Goal: Check status

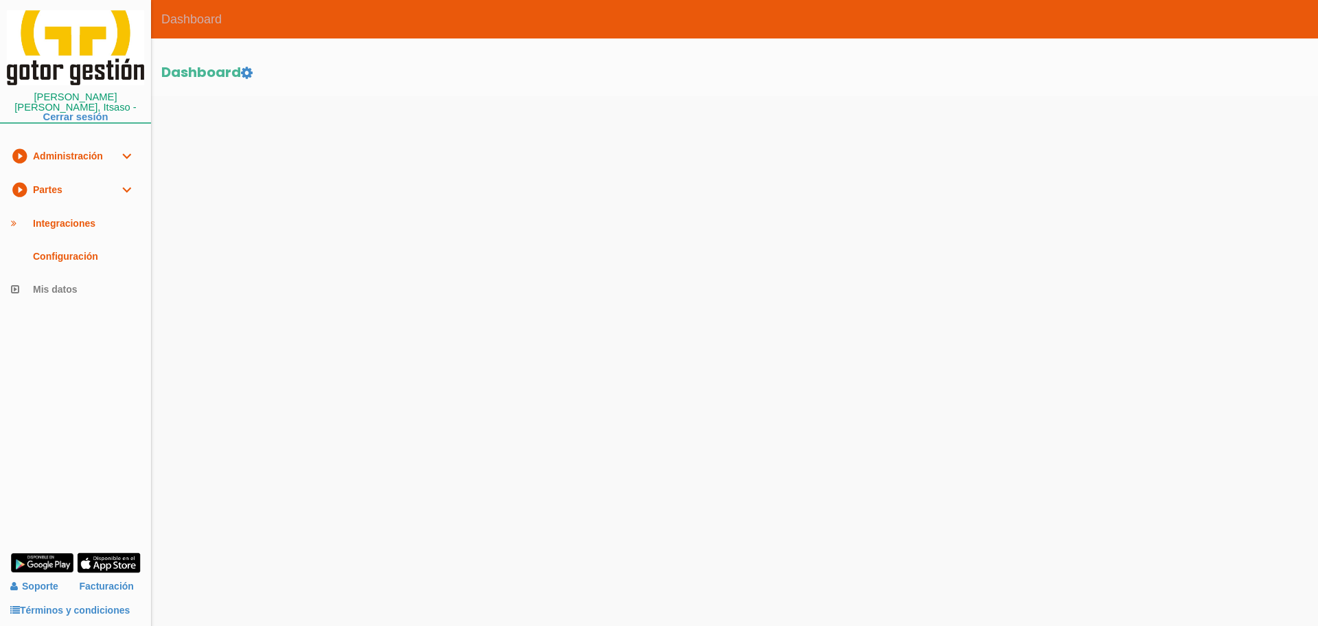
click at [39, 179] on link "play_circle_filled Partes expand_more" at bounding box center [75, 190] width 151 height 34
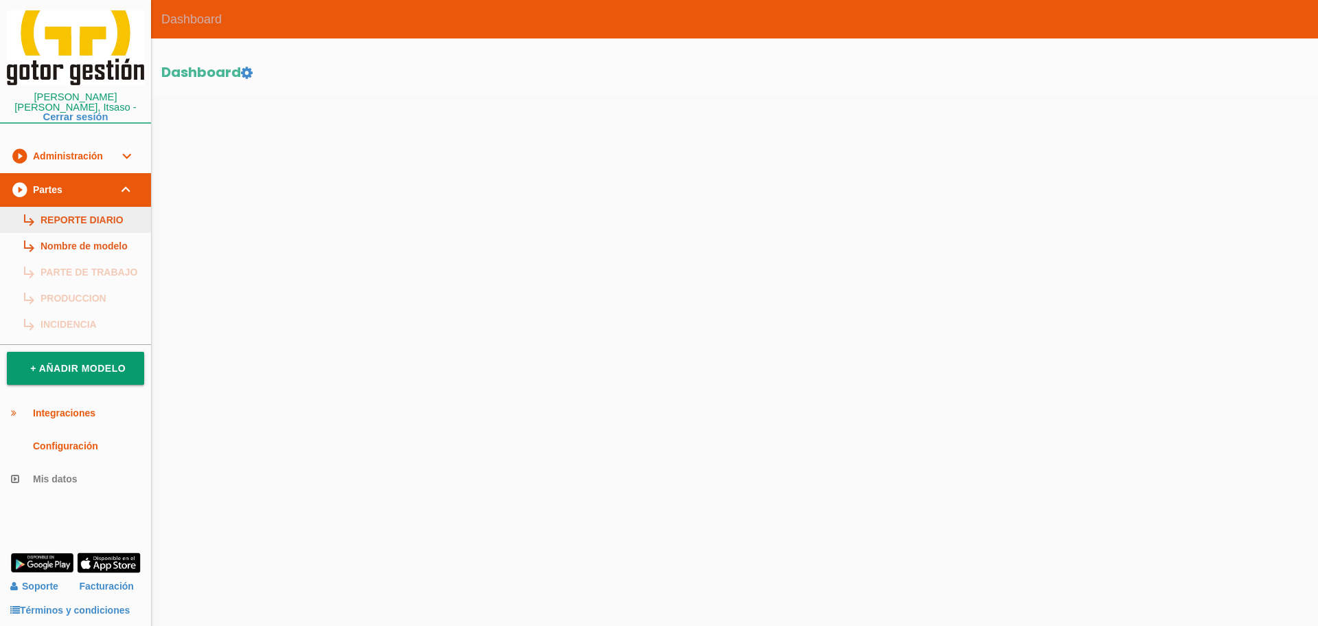
click at [58, 209] on link "subdirectory_arrow_right REPORTE DIARIO" at bounding box center [75, 220] width 151 height 26
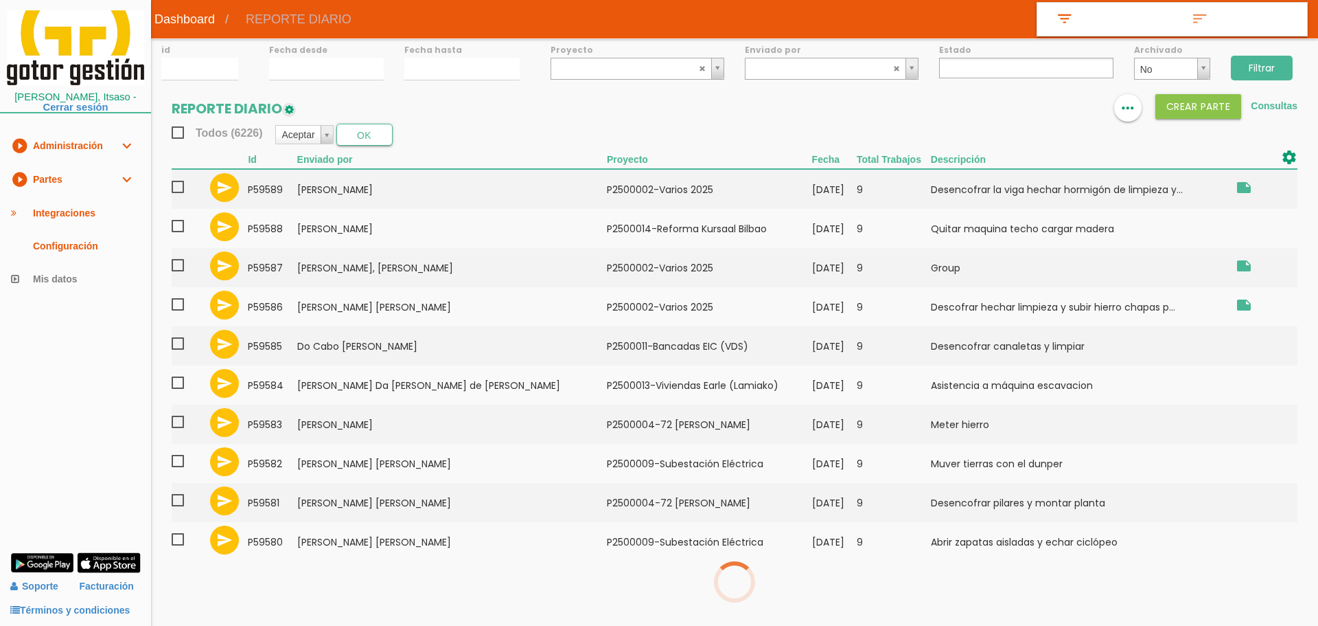
select select
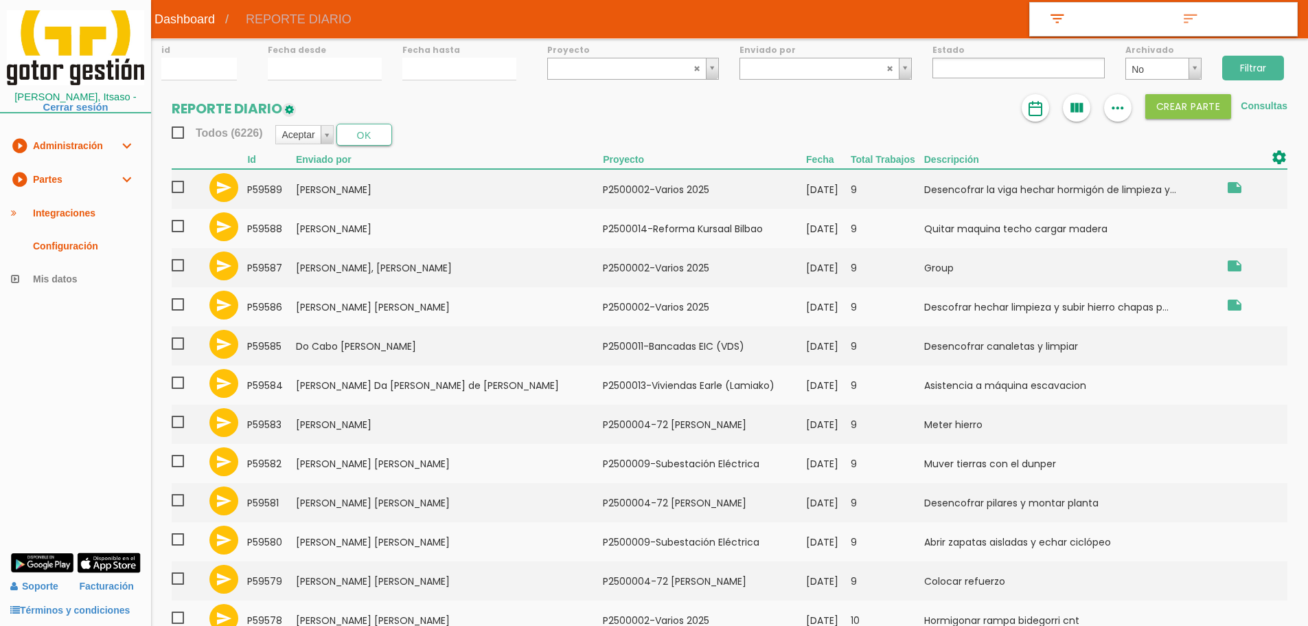
click at [1052, 105] on div "format_list_bulleted view_column more_horiz Crear PARTE Consultas" at bounding box center [1155, 107] width 266 height 27
click at [1040, 105] on img at bounding box center [1035, 108] width 16 height 16
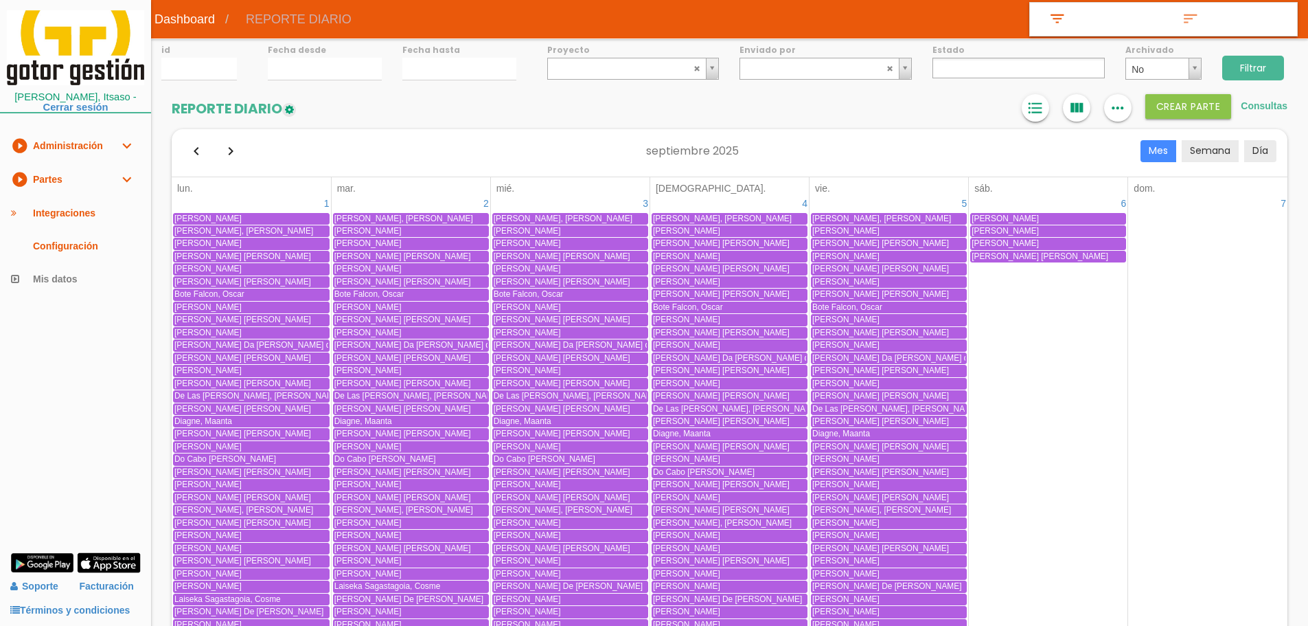
click at [1031, 115] on icon "format_list_bulleted" at bounding box center [1036, 107] width 18 height 27
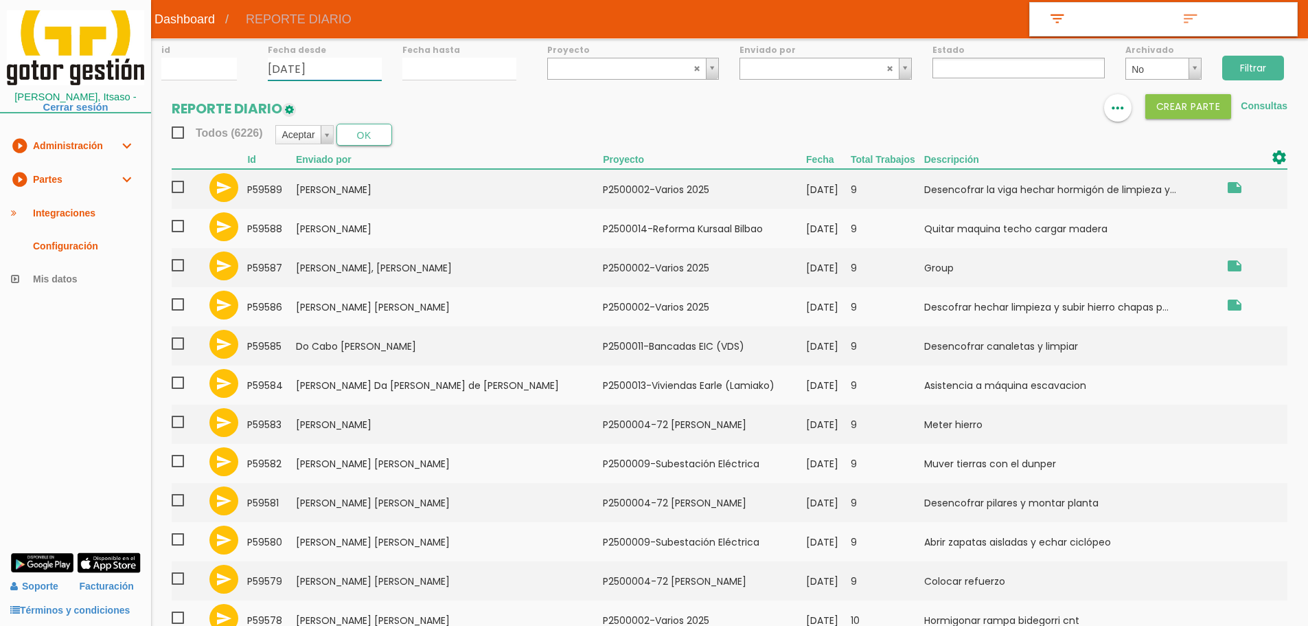
click at [318, 64] on input "16/09/2025" at bounding box center [325, 69] width 114 height 23
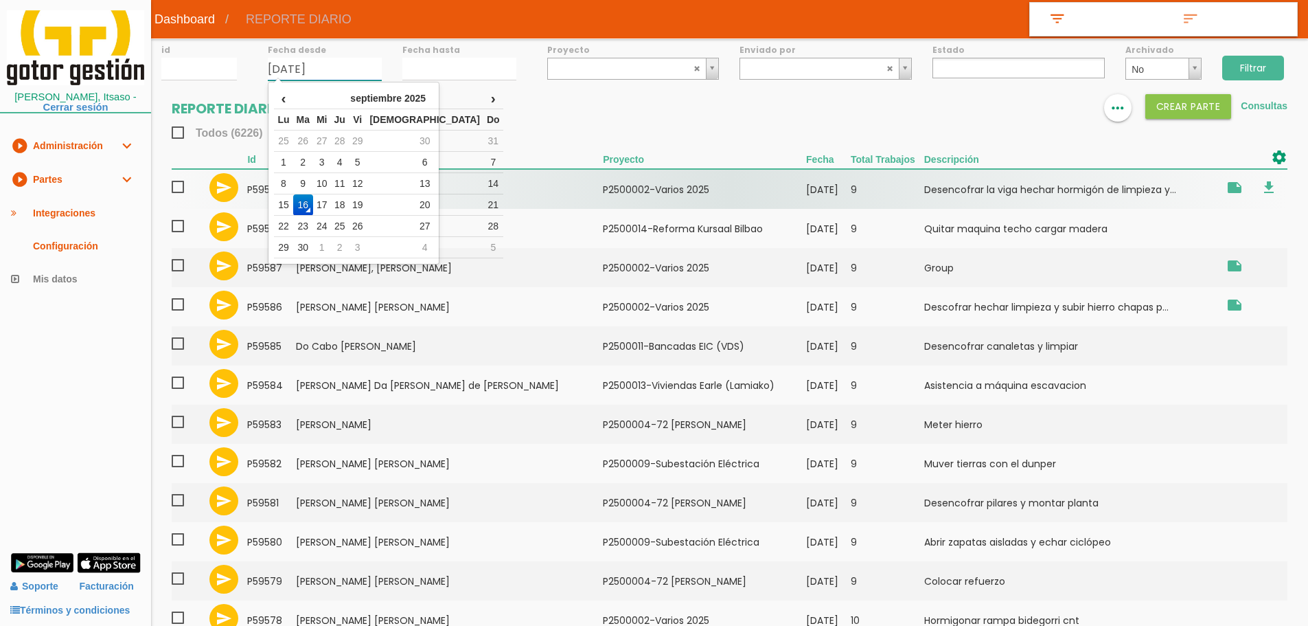
click at [293, 200] on td "15" at bounding box center [283, 204] width 19 height 21
type input "15/09/2025"
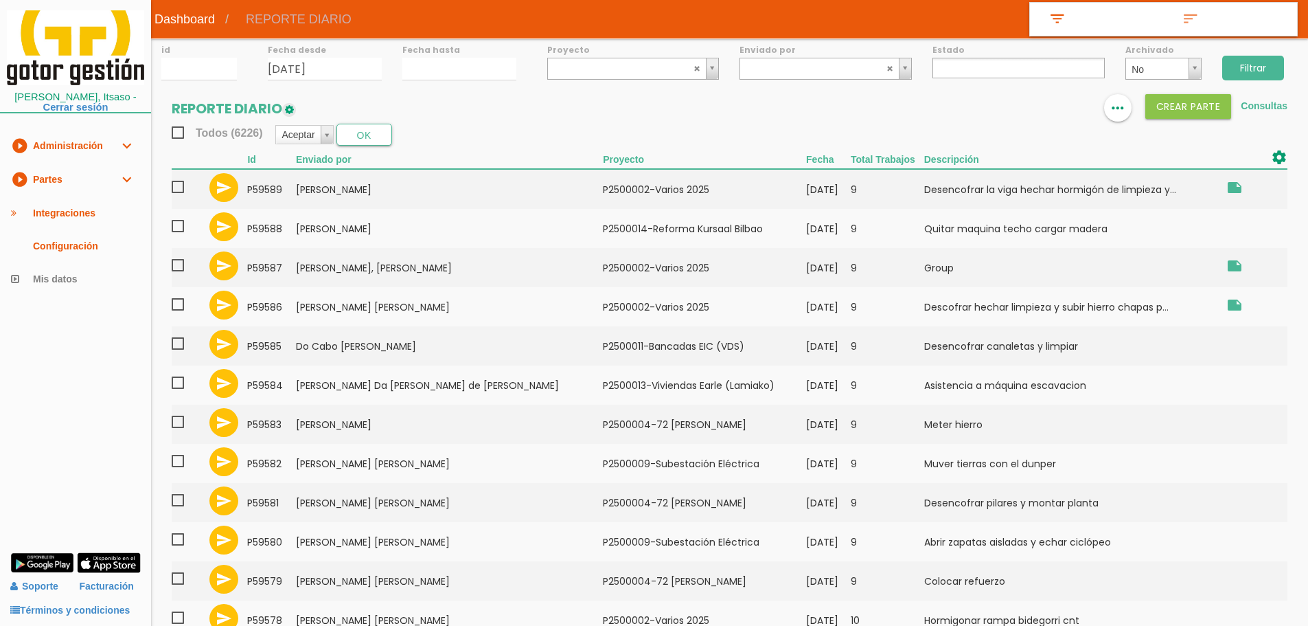
click at [400, 82] on div "id Fecha desde 15/09/2025 Fecha hasta Proyecto ﻿P2500001-Varios 2025 (Gotor) P2…" at bounding box center [729, 502] width 1157 height 928
click at [422, 75] on input "16/09/2025" at bounding box center [459, 69] width 114 height 23
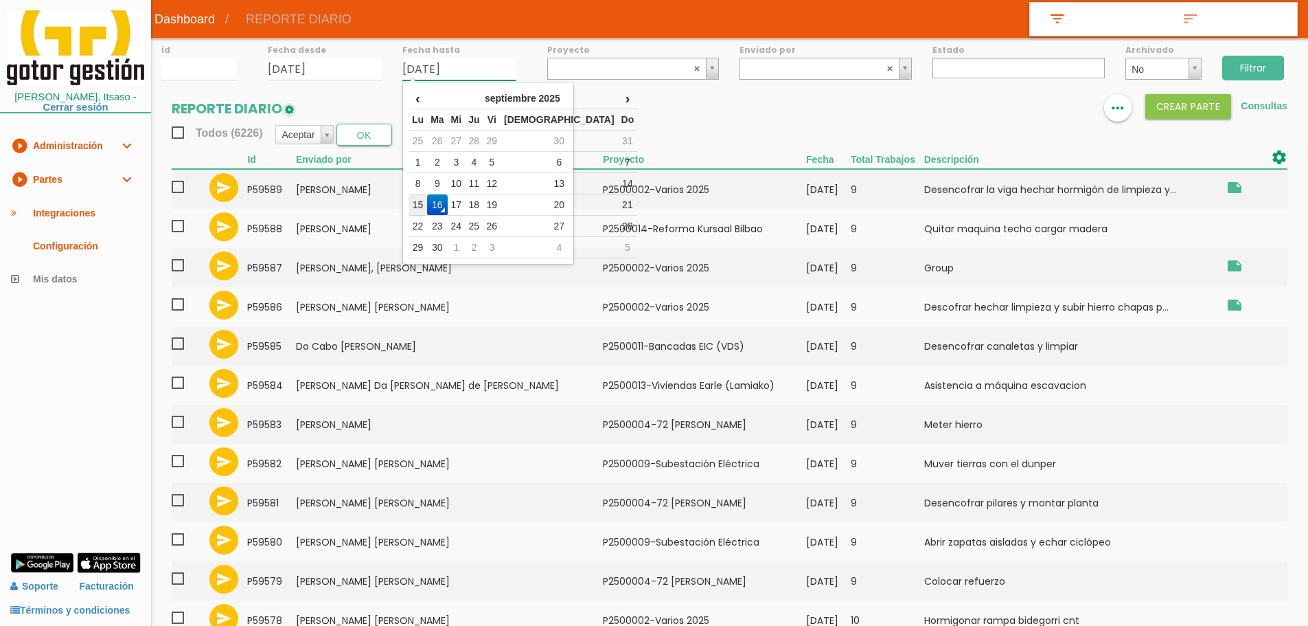
click at [415, 205] on td "15" at bounding box center [418, 204] width 19 height 21
type input "15/09/2025"
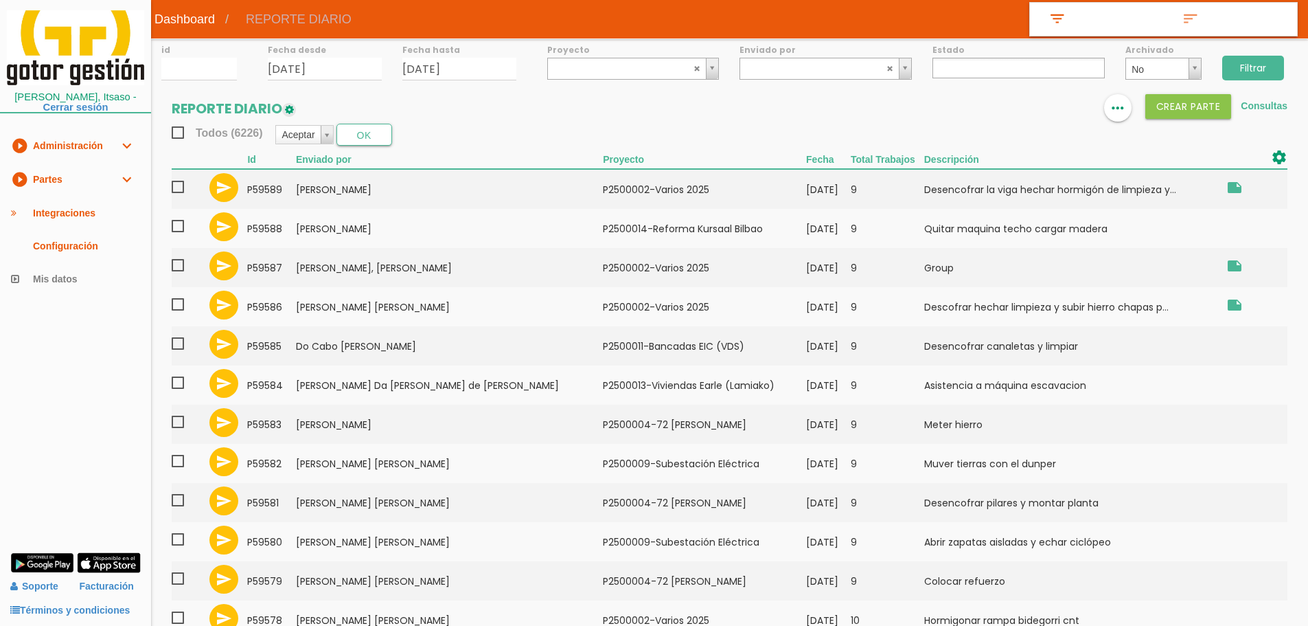
click at [1265, 65] on input "Filtrar" at bounding box center [1253, 68] width 62 height 25
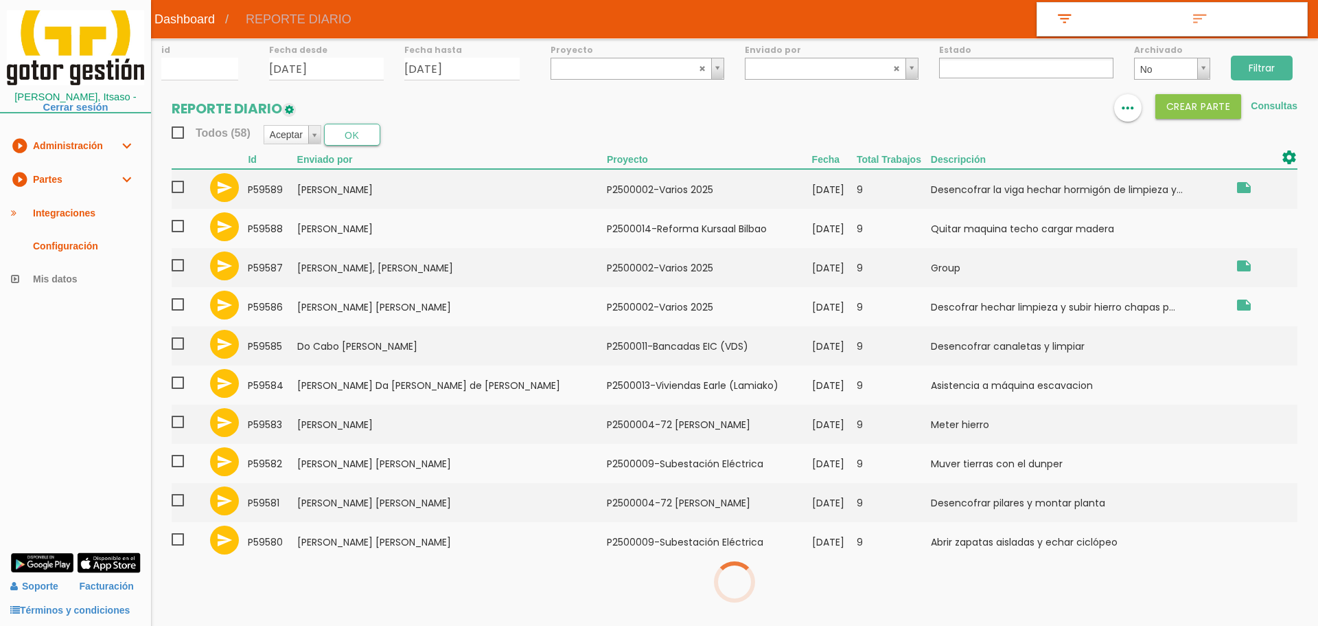
select select
